Goal: Find specific page/section: Find specific page/section

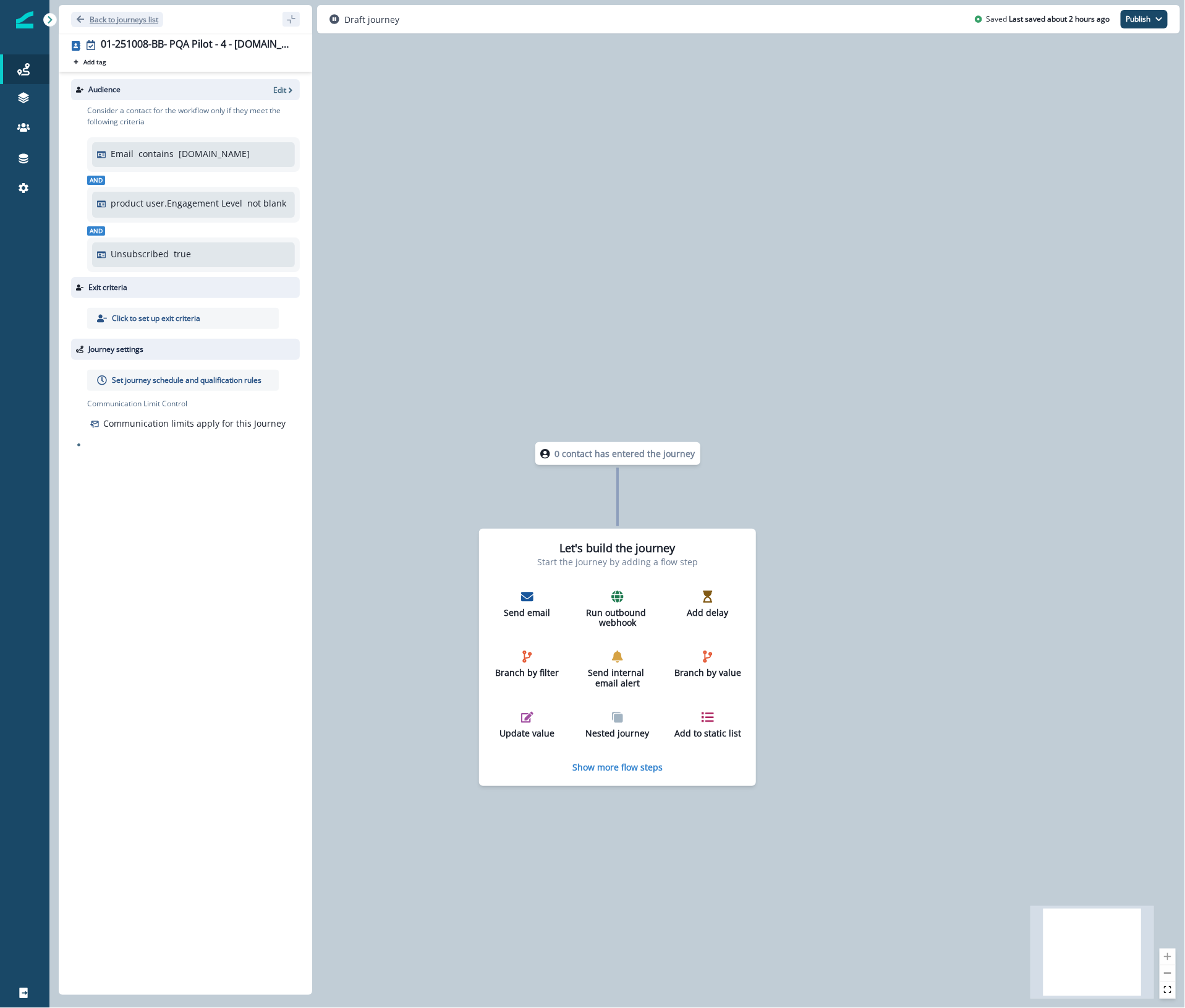
click at [142, 21] on p "Back to journeys list" at bounding box center [124, 19] width 68 height 10
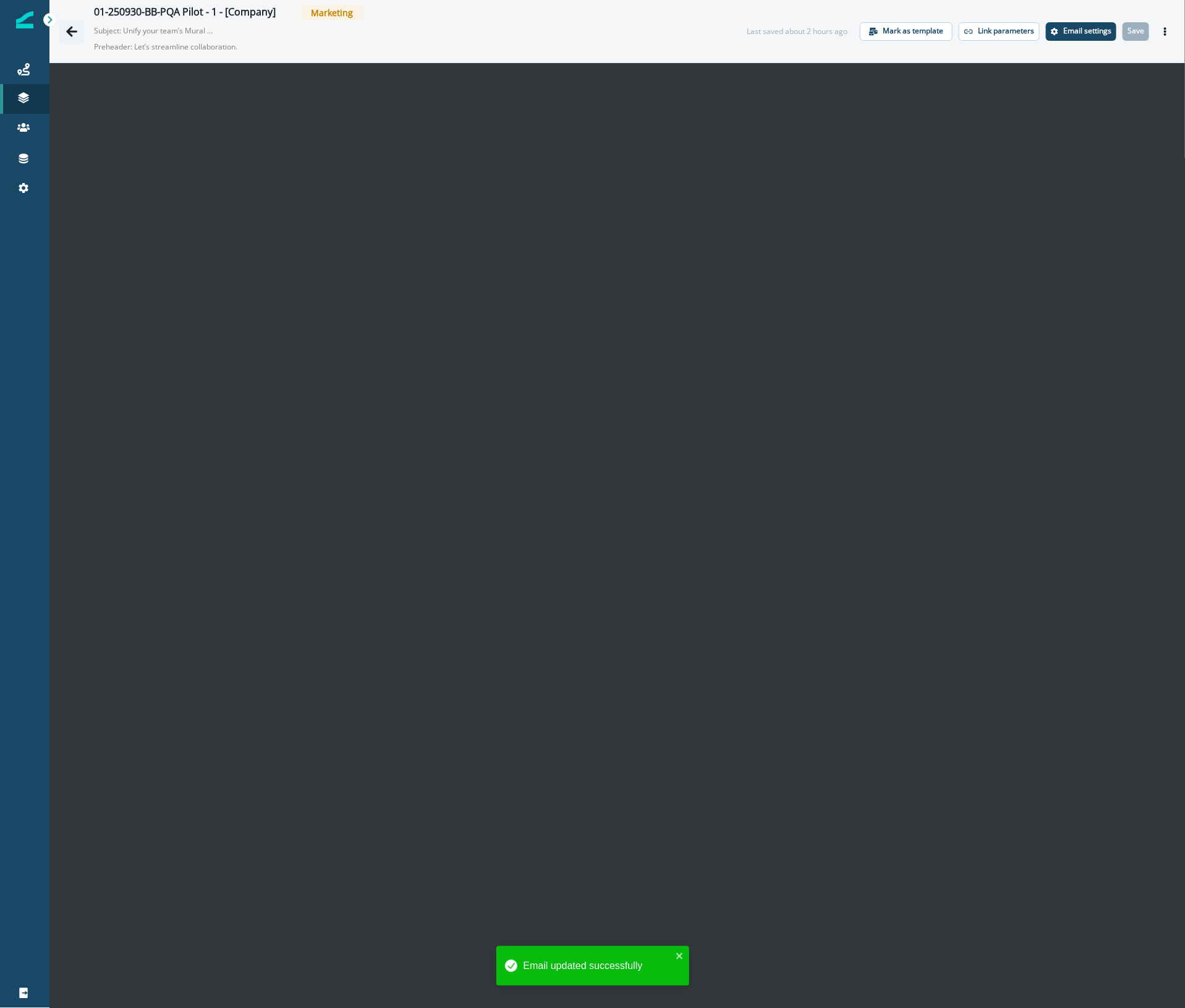
click at [68, 28] on icon "Go back" at bounding box center [72, 31] width 13 height 13
